Goal: Information Seeking & Learning: Learn about a topic

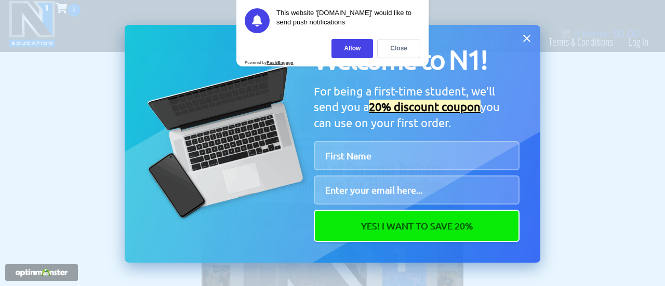
click at [531, 35] on icon at bounding box center [526, 38] width 11 height 11
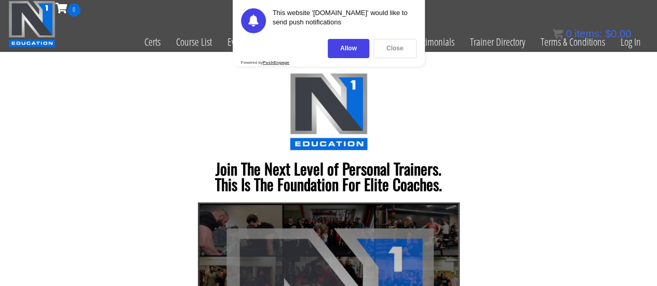
click at [386, 48] on div "Close" at bounding box center [394, 48] width 43 height 19
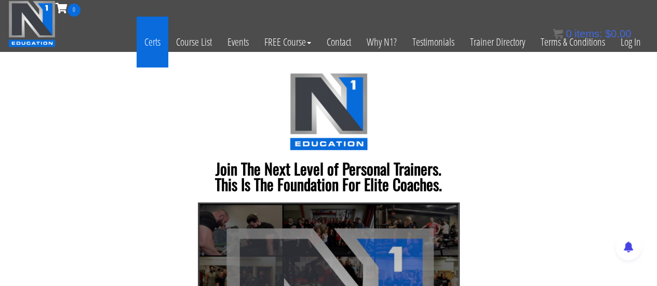
click at [157, 40] on link "Certs" at bounding box center [153, 42] width 32 height 51
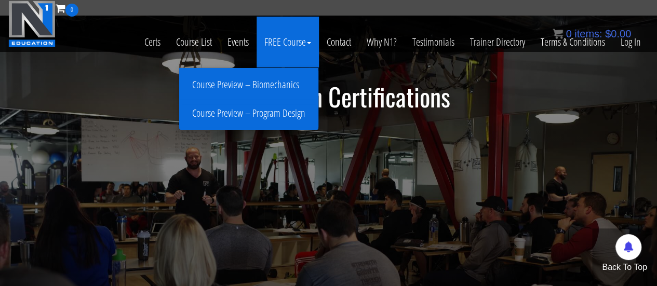
click at [265, 82] on link "Course Preview – Biomechanics" at bounding box center [249, 85] width 134 height 18
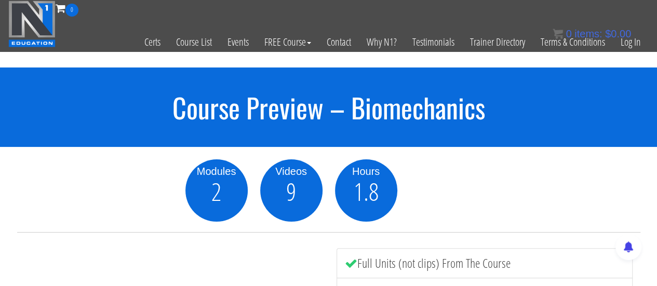
click at [412, 106] on h1 "Course Preview – Biomechanics" at bounding box center [328, 107] width 657 height 30
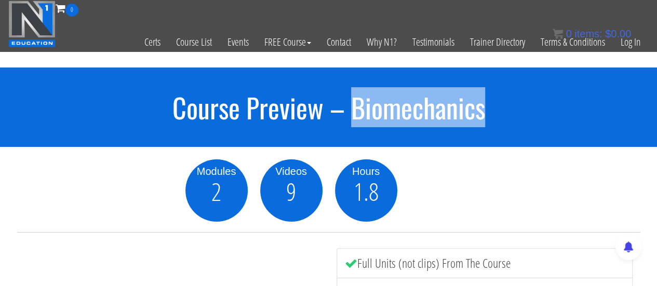
copy h1 "Biomechanics"
click at [412, 106] on h1 "Course Preview – Biomechanics" at bounding box center [328, 107] width 657 height 30
